Goal: Information Seeking & Learning: Compare options

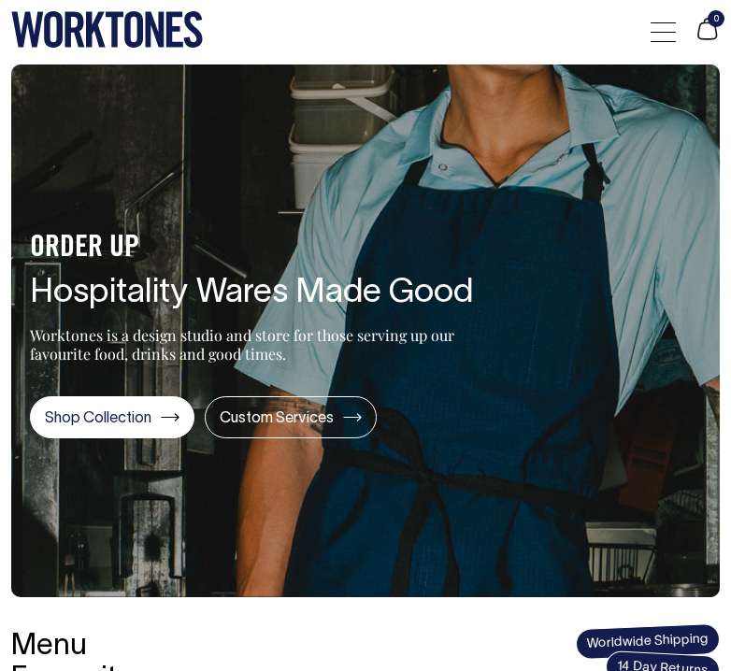
click at [664, 26] on div at bounding box center [663, 32] width 25 height 36
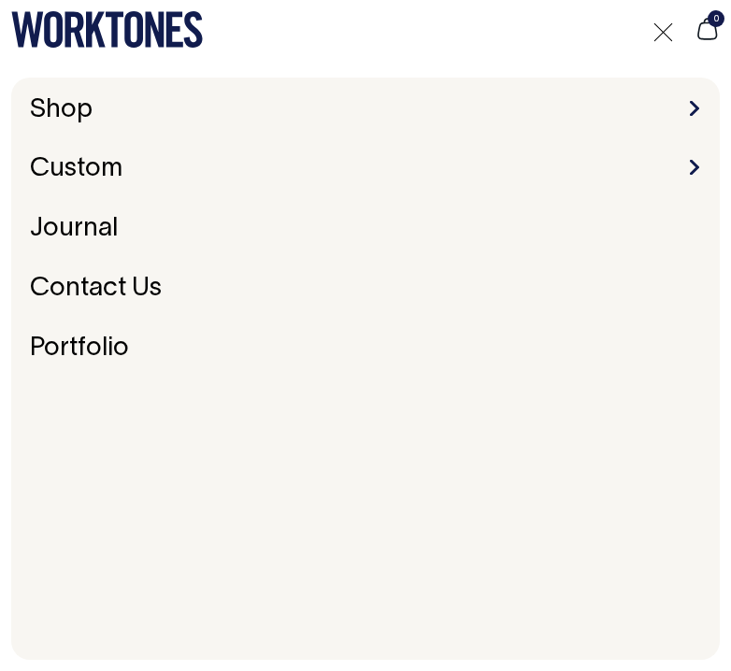
click at [679, 108] on li "Shop Accessories Aprons Workwear" at bounding box center [365, 110] width 686 height 29
click at [700, 109] on li "Shop Accessories Aprons Workwear" at bounding box center [365, 110] width 686 height 29
click at [692, 109] on span at bounding box center [694, 108] width 9 height 15
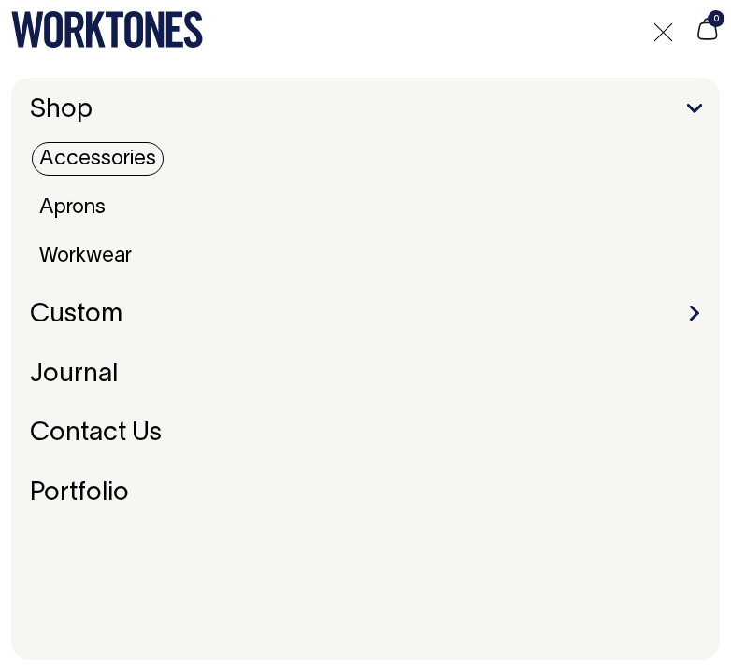
click at [128, 160] on link "Accessories" at bounding box center [98, 159] width 132 height 34
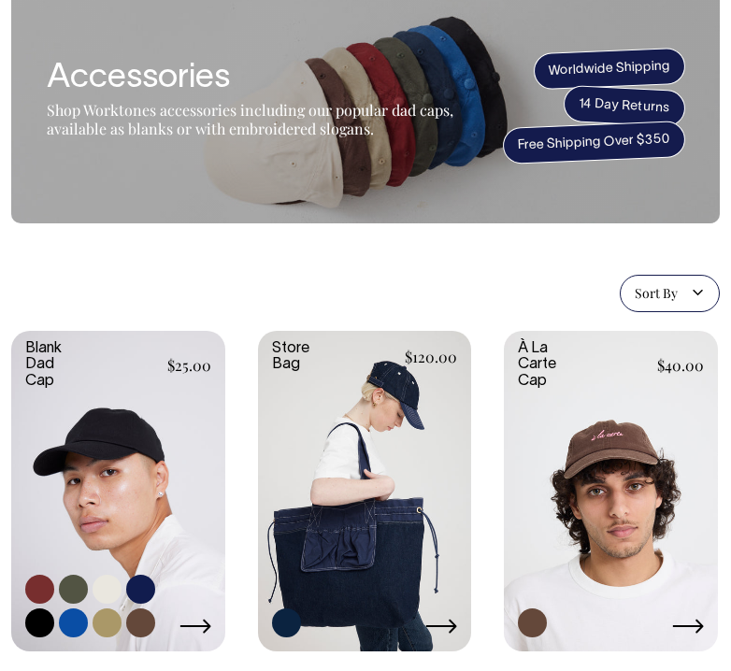
scroll to position [74, 0]
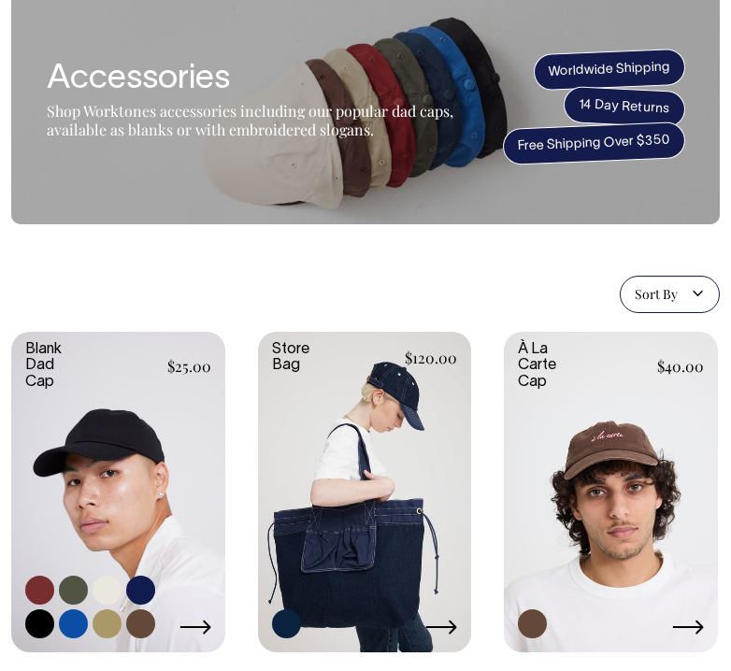
click at [106, 468] on link at bounding box center [118, 490] width 214 height 317
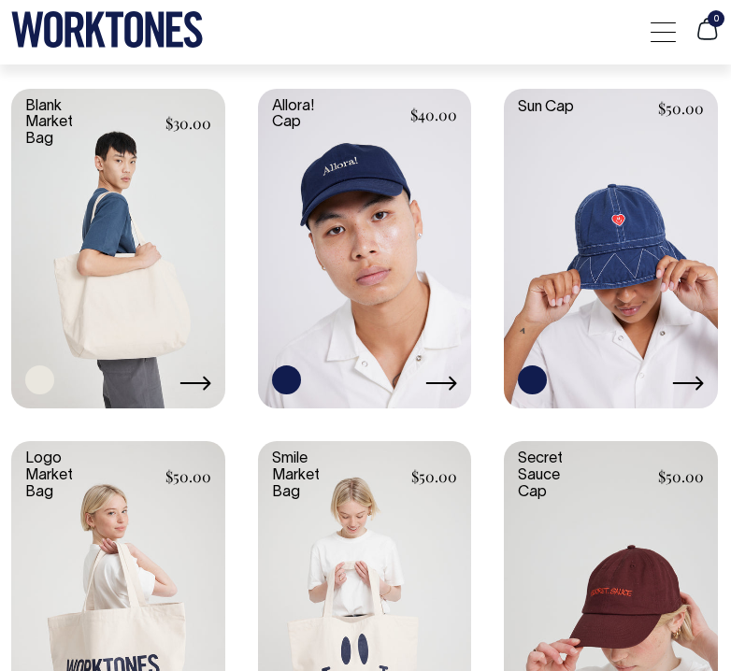
scroll to position [1026, 0]
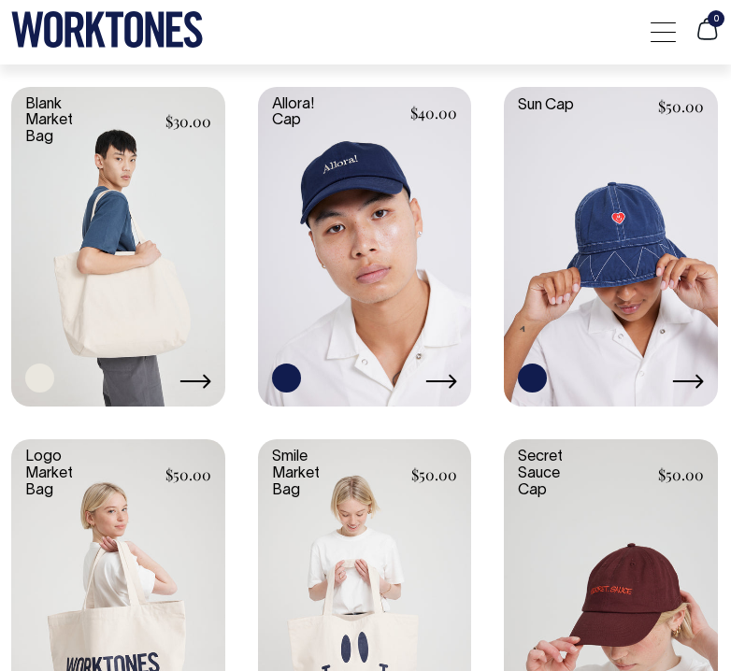
click at [132, 303] on link at bounding box center [118, 245] width 214 height 317
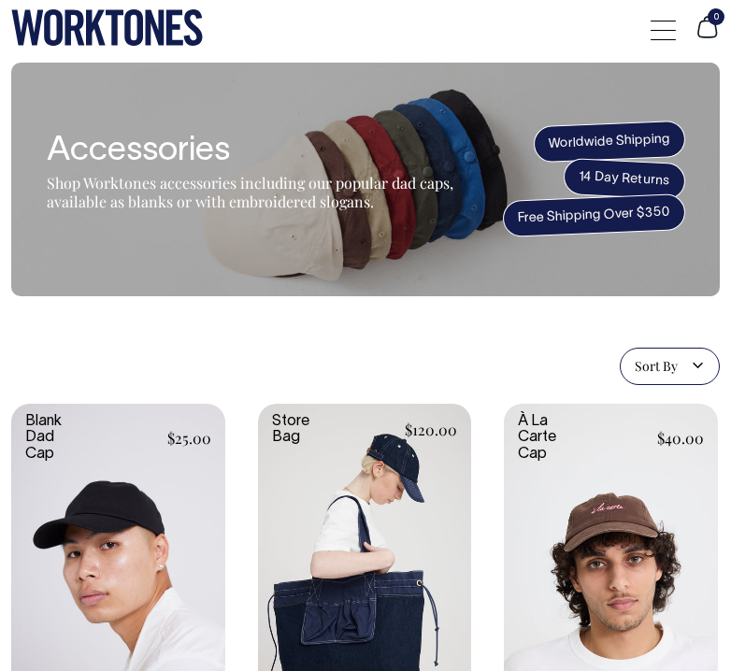
scroll to position [0, 0]
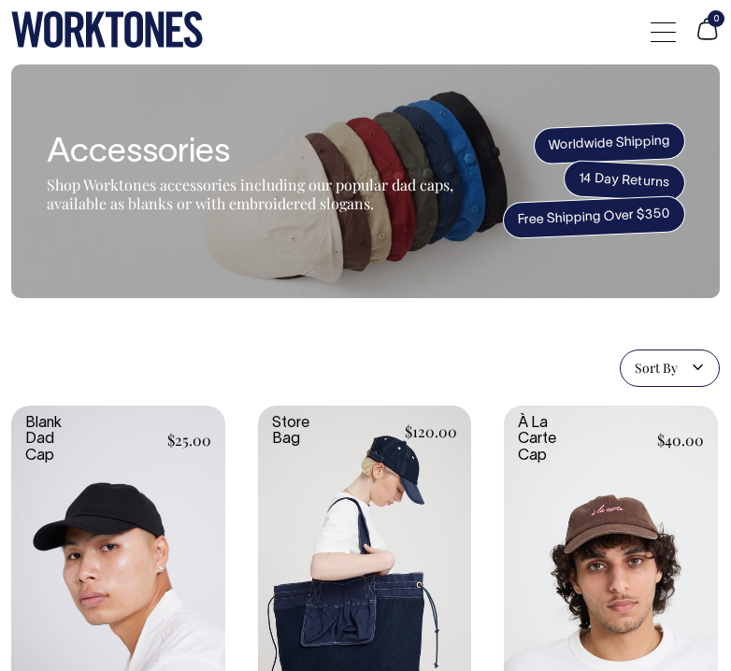
click at [658, 30] on div at bounding box center [663, 32] width 25 height 36
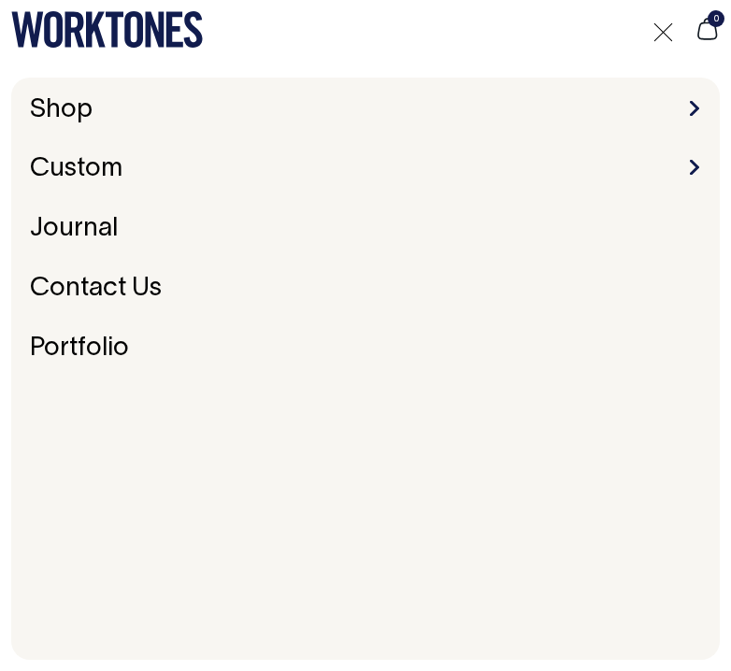
click at [208, 114] on li "Shop Accessories Aprons Workwear" at bounding box center [365, 110] width 686 height 29
click at [688, 112] on li "Shop Accessories Aprons Workwear" at bounding box center [365, 110] width 686 height 29
click at [697, 110] on span at bounding box center [694, 108] width 9 height 15
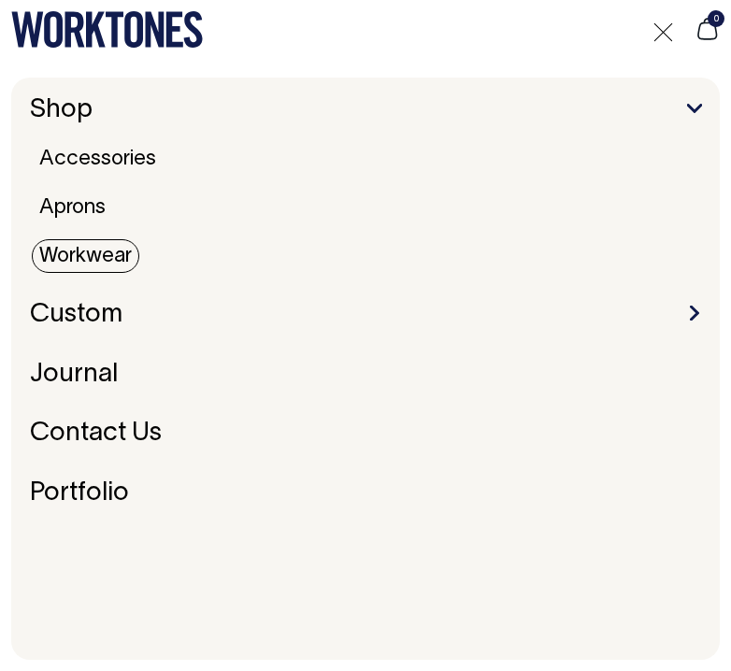
click at [86, 257] on link "Workwear" at bounding box center [86, 256] width 108 height 34
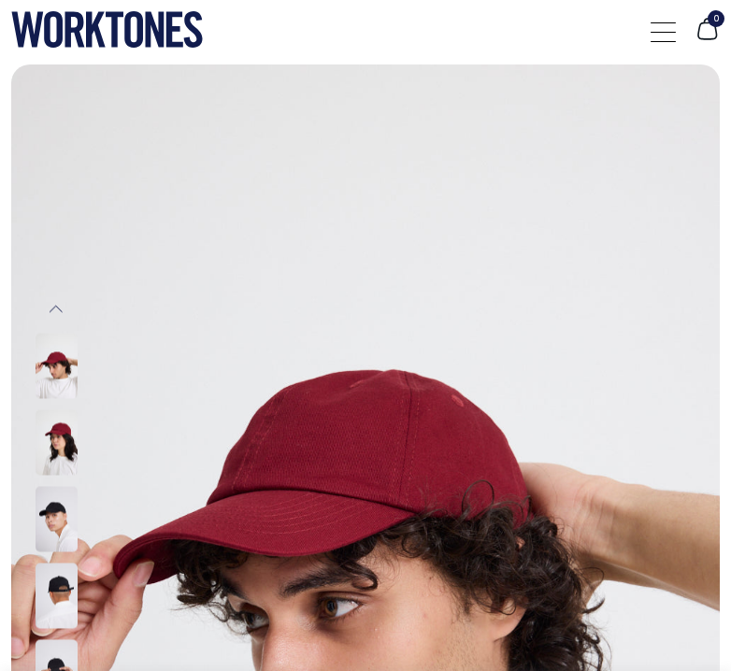
click at [56, 538] on img at bounding box center [57, 518] width 42 height 65
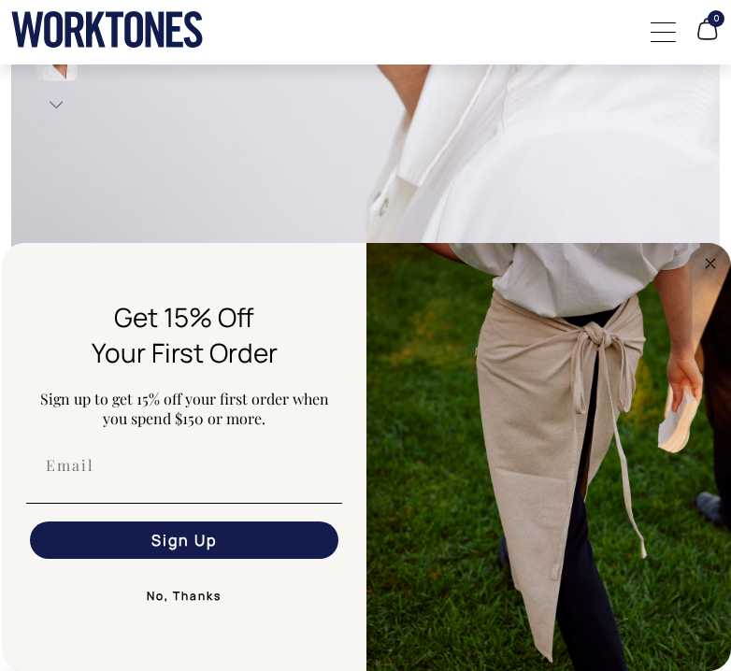
click at [708, 276] on div "Close dialog Get 15% Off Your First Order Sign up to get 15% off your first ord…" at bounding box center [366, 457] width 729 height 428
click at [708, 266] on icon "Close dialog" at bounding box center [710, 263] width 9 height 9
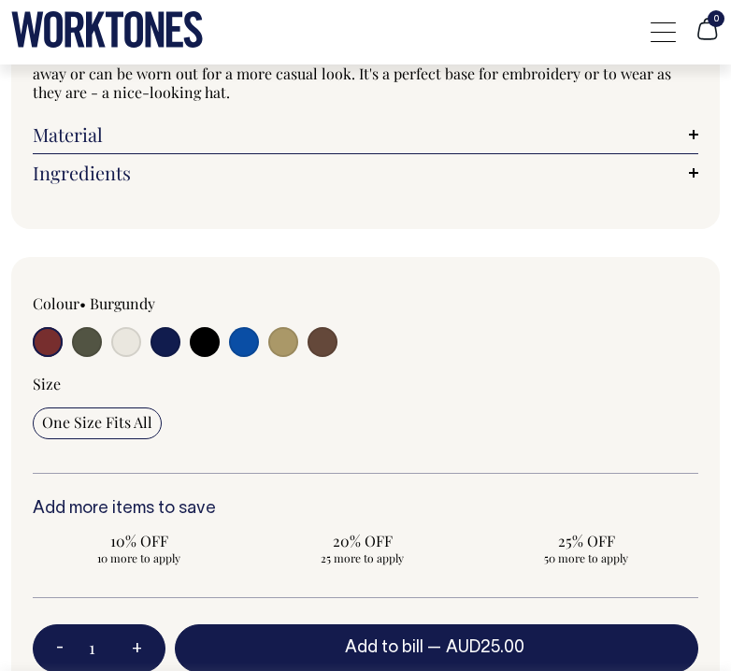
click at [165, 348] on input "radio" at bounding box center [166, 342] width 30 height 30
radio input "true"
select select "Dark Navy"
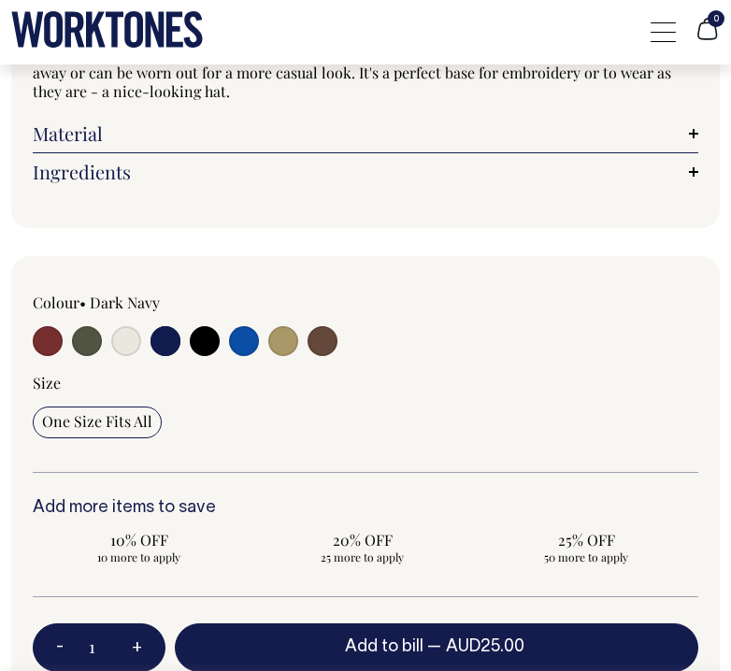
click at [165, 340] on input "radio" at bounding box center [166, 341] width 30 height 30
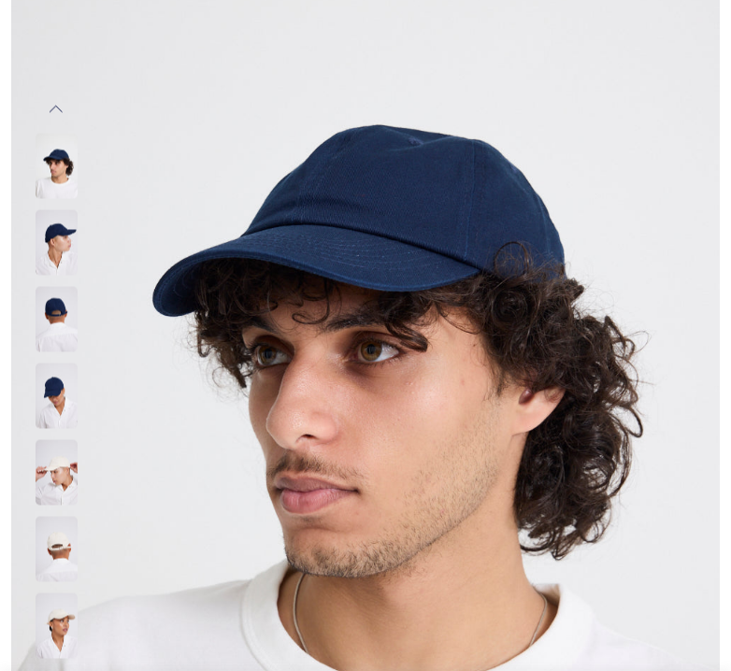
scroll to position [198, 0]
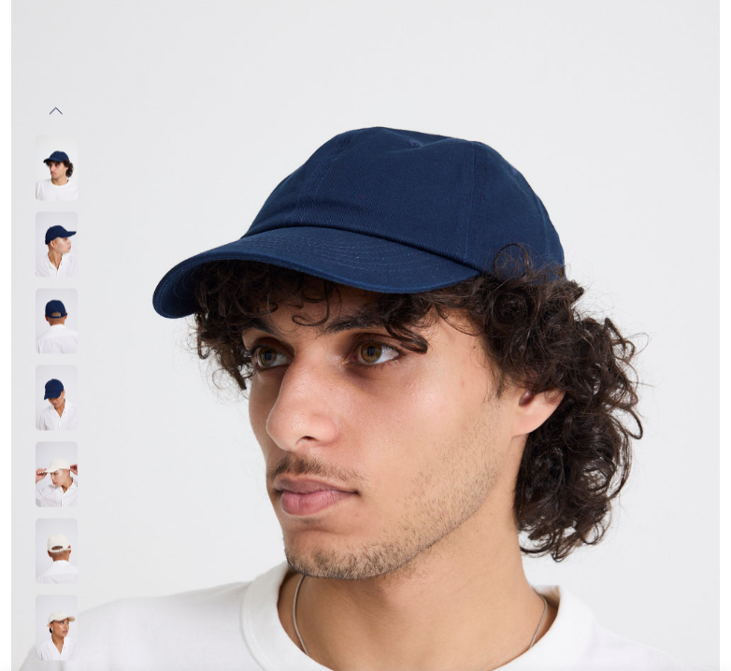
click at [63, 306] on img at bounding box center [57, 320] width 42 height 65
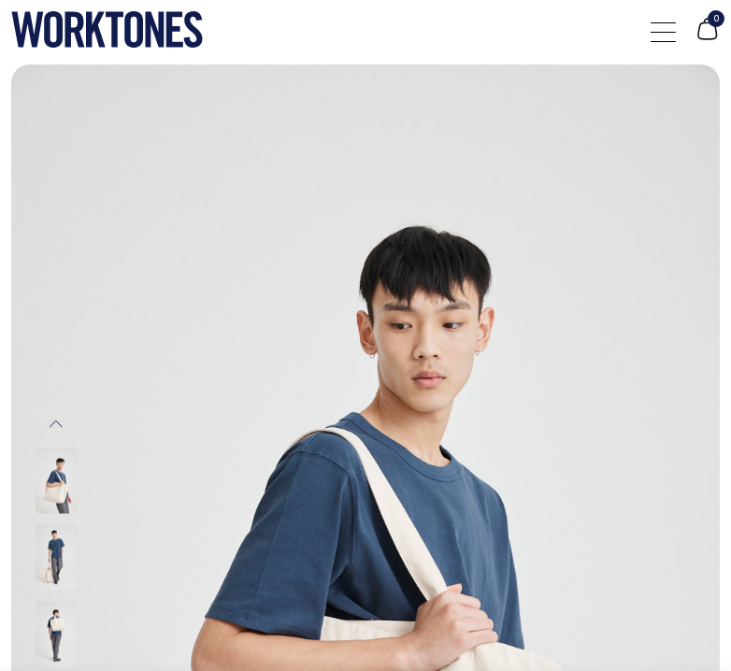
click at [65, 503] on img at bounding box center [57, 480] width 42 height 65
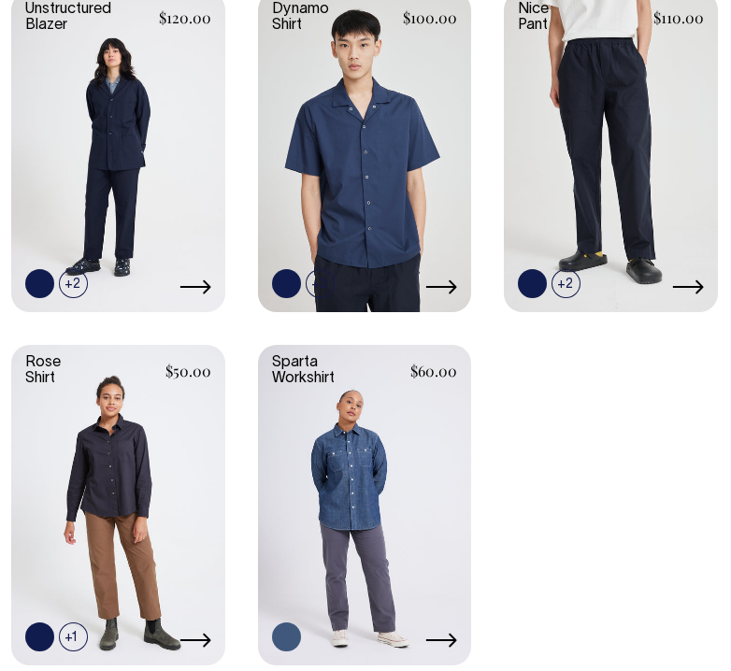
scroll to position [415, 0]
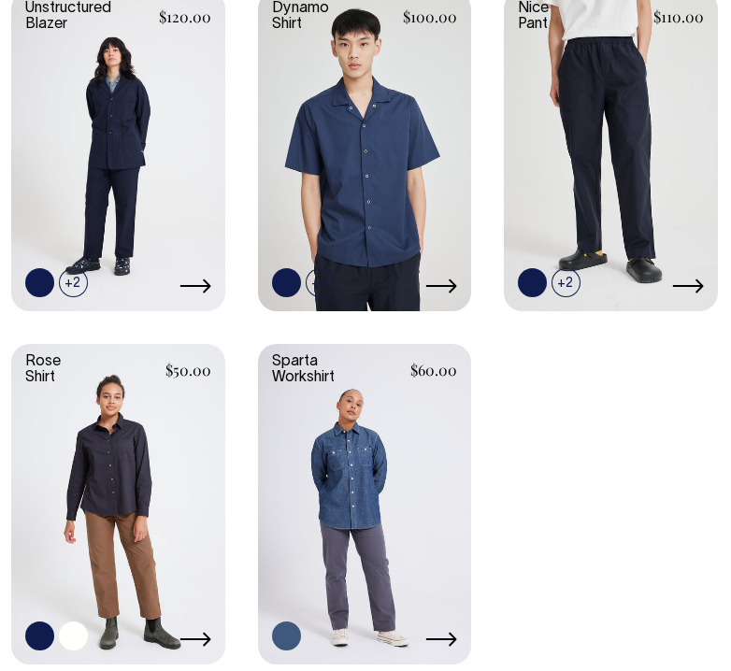
click at [72, 645] on link at bounding box center [73, 636] width 29 height 29
click at [109, 173] on link at bounding box center [118, 149] width 214 height 317
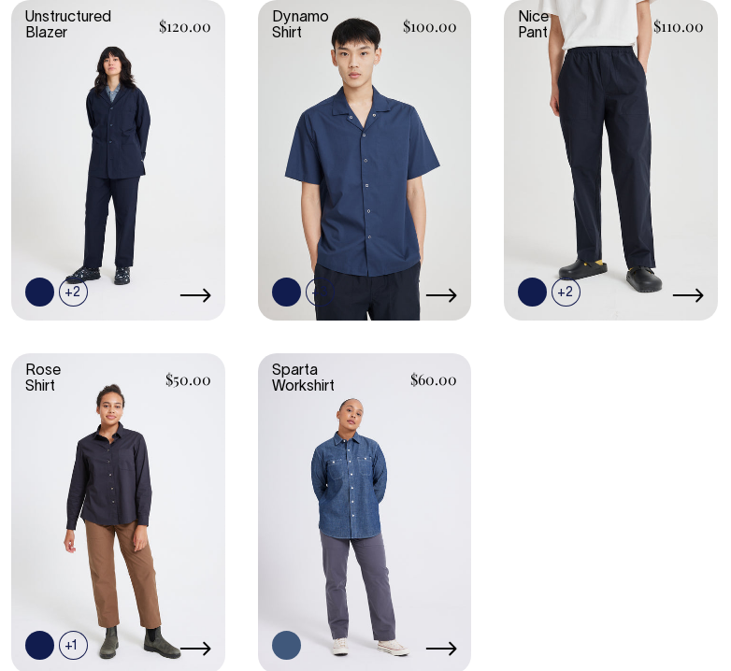
scroll to position [405, 0]
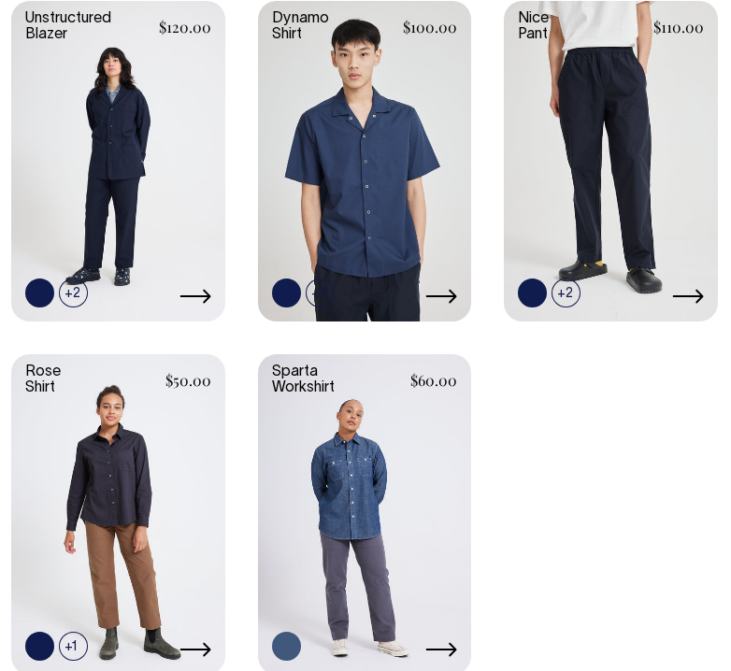
click at [383, 470] on link at bounding box center [365, 512] width 214 height 317
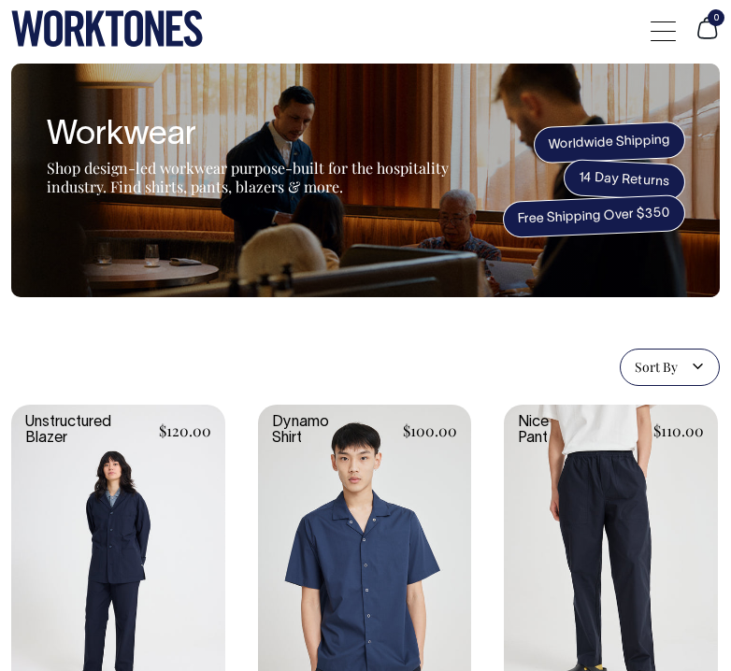
scroll to position [0, 0]
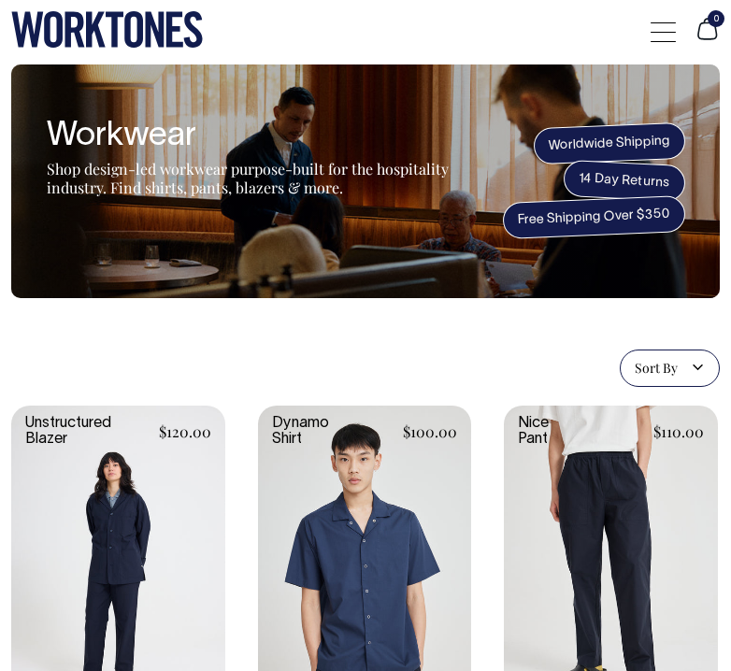
click at [664, 46] on div at bounding box center [663, 32] width 25 height 36
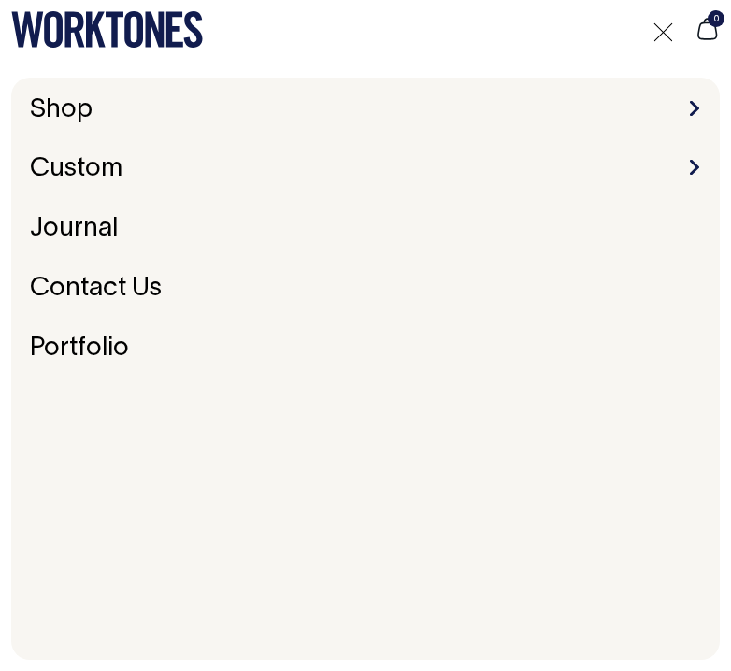
click at [241, 103] on li "Shop Accessories Aprons Workwear" at bounding box center [365, 110] width 686 height 29
click at [59, 102] on link "Shop" at bounding box center [61, 110] width 78 height 39
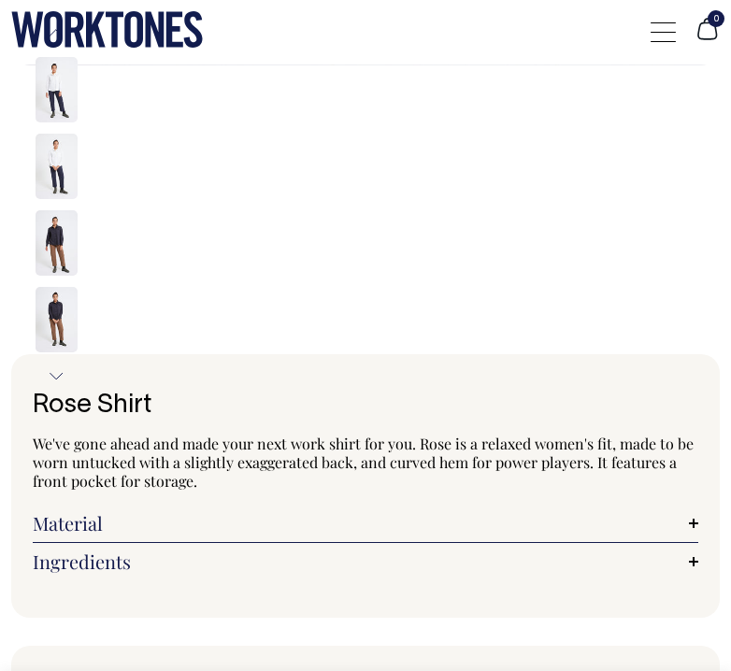
radio input "true"
select select "Off-White"
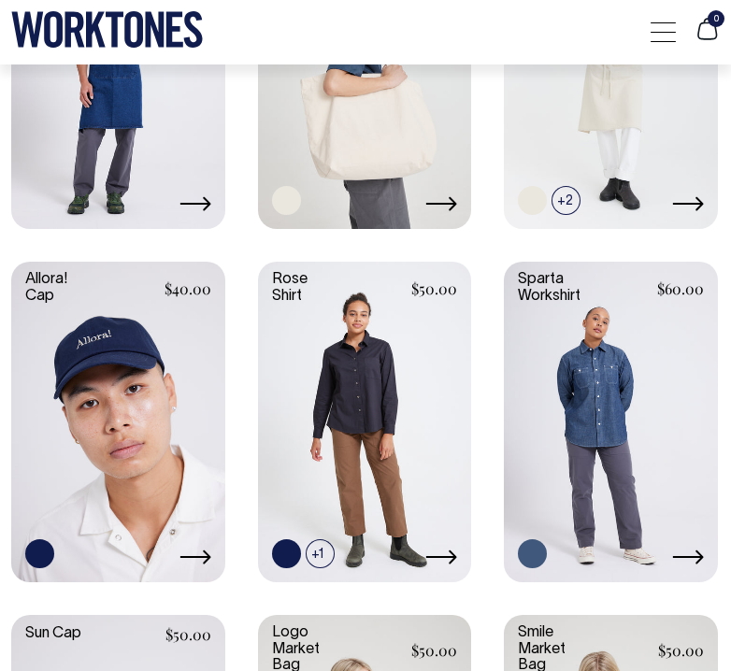
scroll to position [2268, 0]
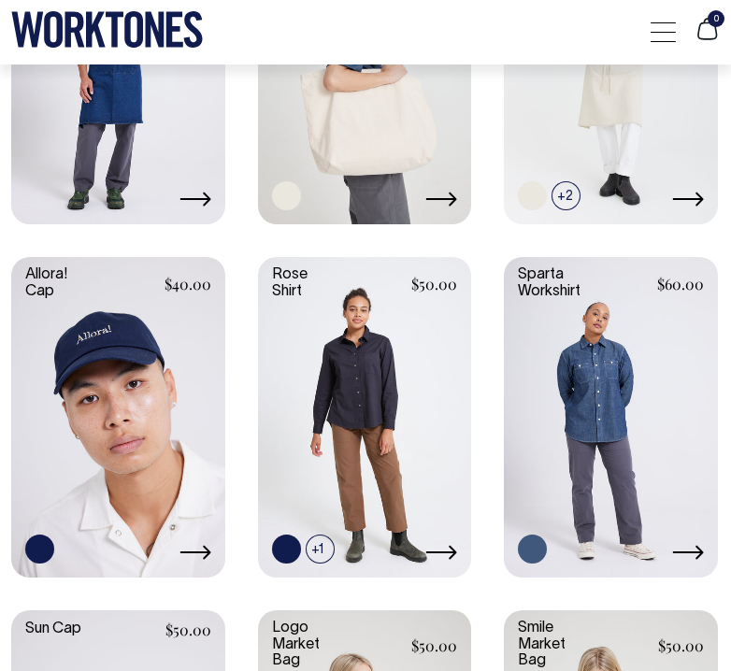
click at [114, 396] on link at bounding box center [118, 415] width 214 height 317
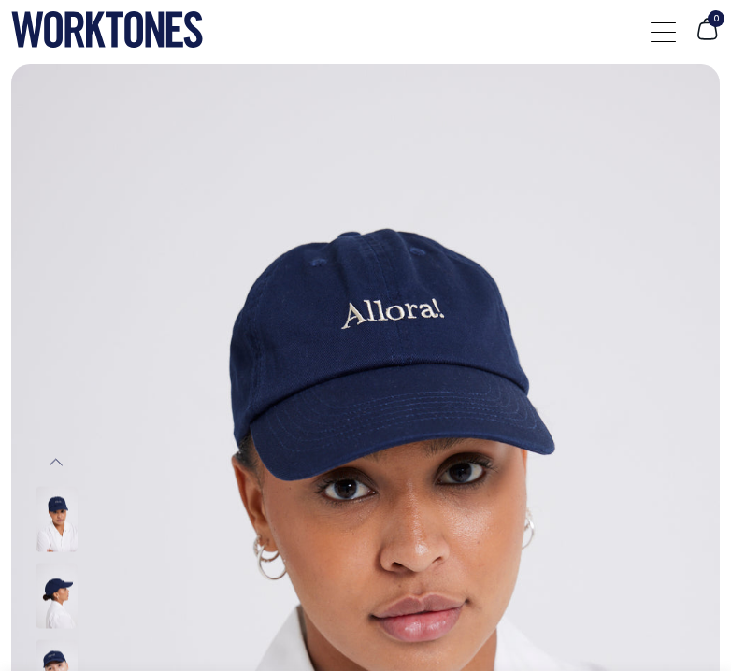
click at [44, 573] on img at bounding box center [57, 595] width 42 height 65
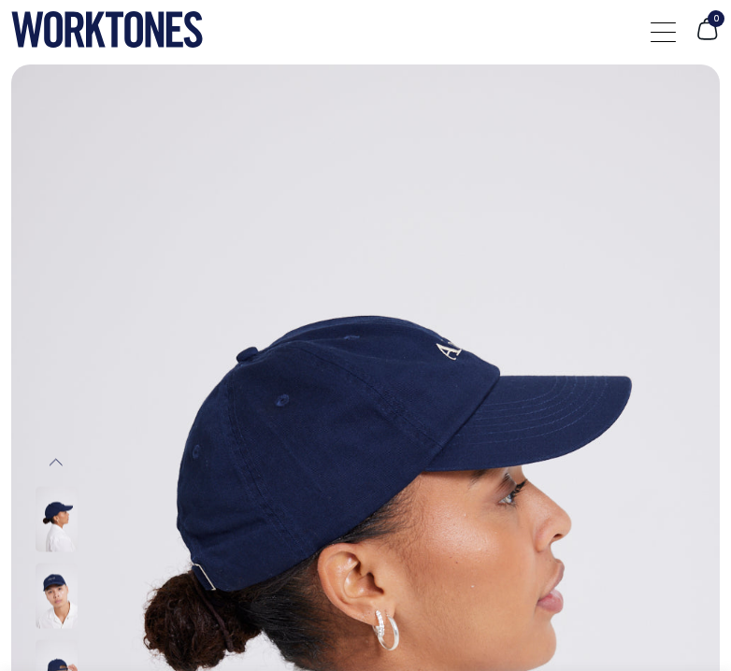
click at [55, 596] on img at bounding box center [57, 595] width 42 height 65
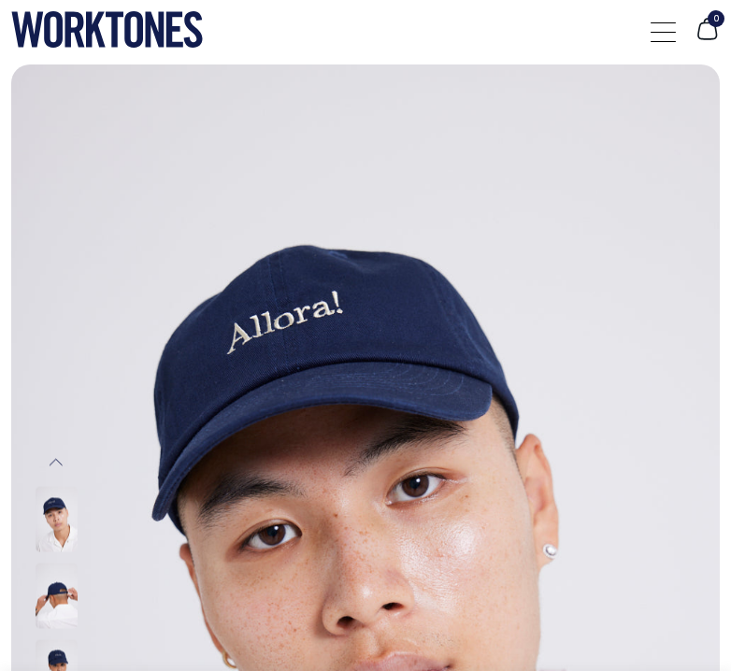
click at [49, 520] on img at bounding box center [57, 518] width 42 height 65
